Goal: Task Accomplishment & Management: Manage account settings

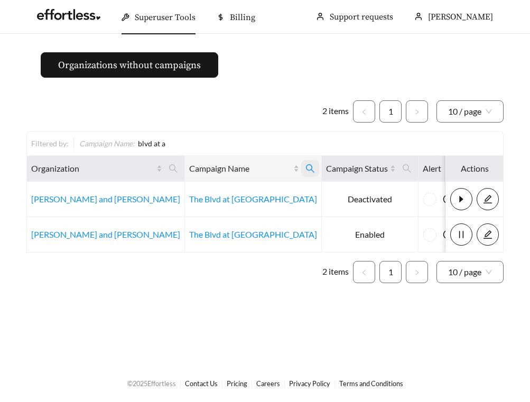
click at [306, 166] on icon "search" at bounding box center [311, 169] width 10 height 10
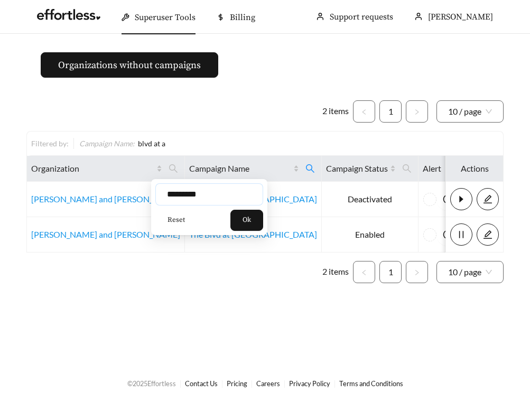
drag, startPoint x: 205, startPoint y: 192, endPoint x: 160, endPoint y: 192, distance: 44.9
click at [160, 192] on input "*********" at bounding box center [209, 194] width 108 height 22
type input "**********"
click at [251, 225] on span "Ok" at bounding box center [247, 220] width 8 height 11
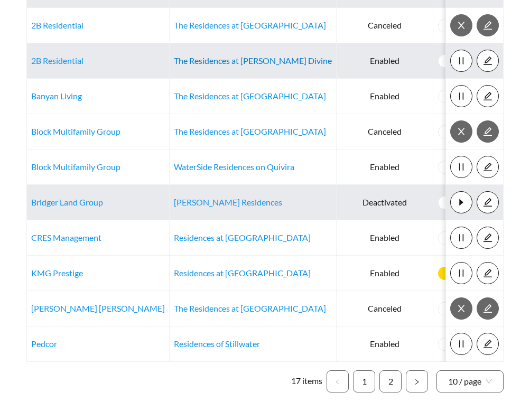
scroll to position [174, 0]
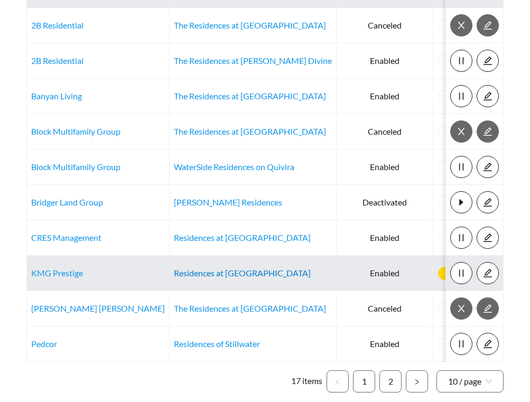
click at [215, 272] on link "Residences at [GEOGRAPHIC_DATA]" at bounding box center [242, 273] width 137 height 10
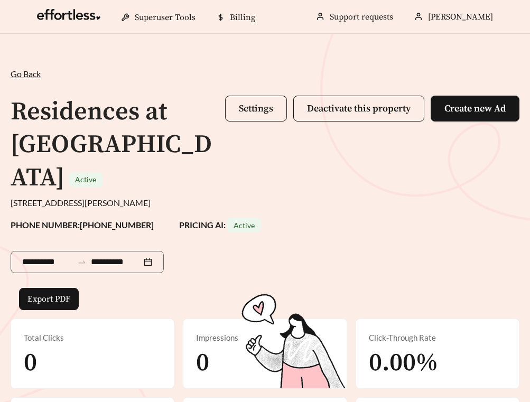
click at [258, 113] on span "Settings" at bounding box center [256, 109] width 34 height 12
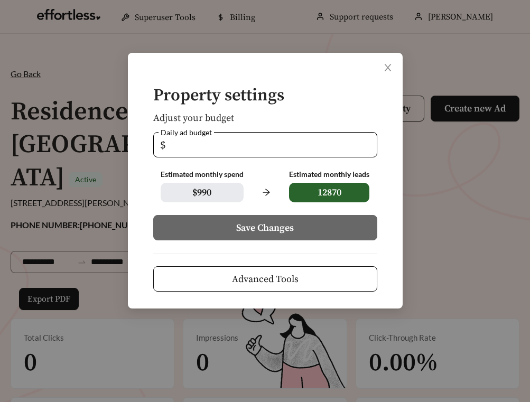
click at [251, 277] on span "Advanced Tools" at bounding box center [265, 279] width 67 height 14
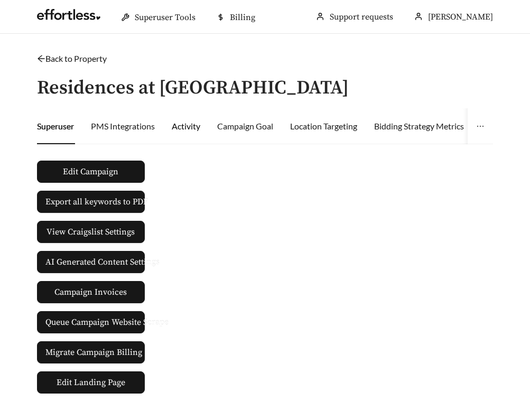
click at [188, 125] on div "Activity" at bounding box center [186, 126] width 29 height 13
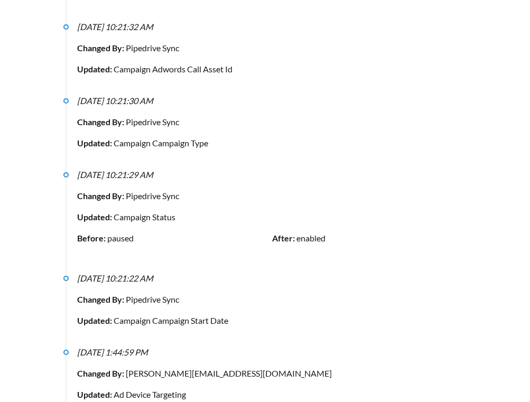
scroll to position [648, 0]
